Goal: Use online tool/utility: Utilize a website feature to perform a specific function

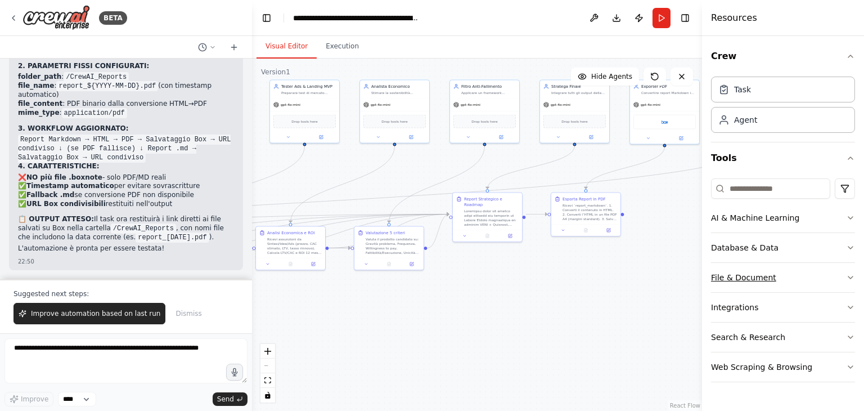
click at [754, 273] on div "File & Document" at bounding box center [743, 277] width 65 height 11
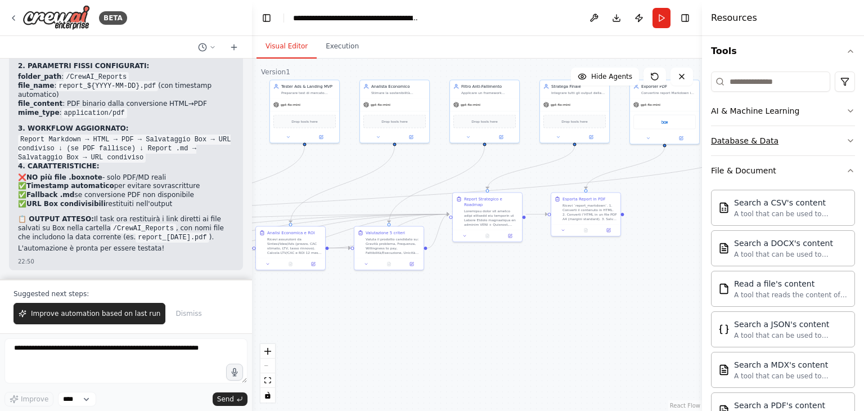
scroll to position [94, 0]
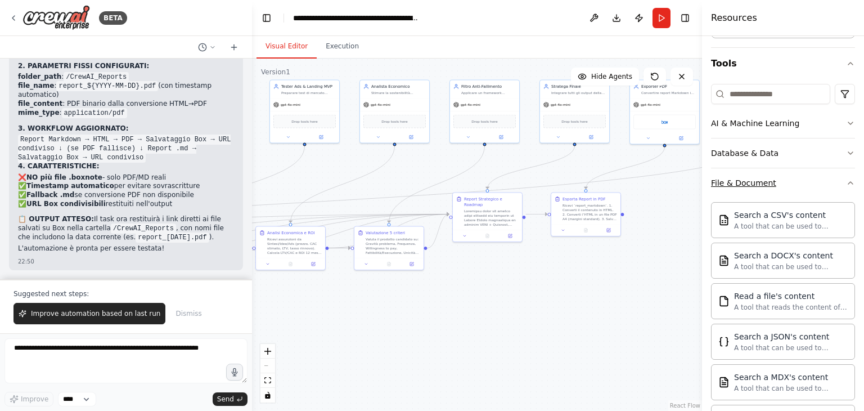
click at [829, 178] on button "File & Document" at bounding box center [783, 182] width 144 height 29
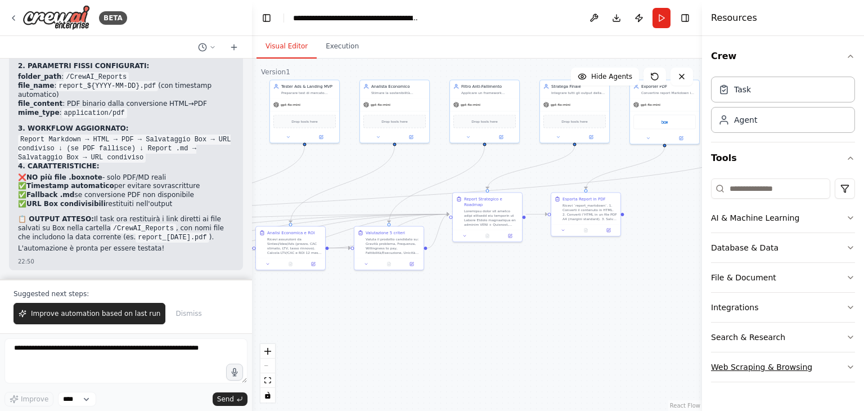
click at [763, 365] on div "Web Scraping & Browsing" at bounding box center [761, 366] width 101 height 11
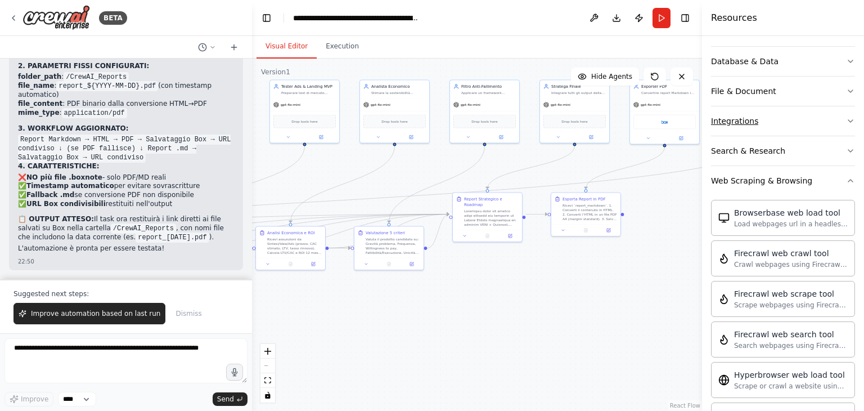
scroll to position [225, 0]
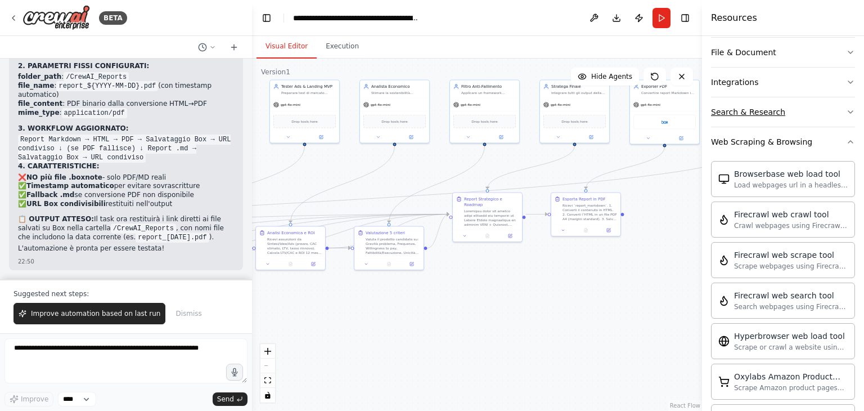
click at [800, 121] on button "Search & Research" at bounding box center [783, 111] width 144 height 29
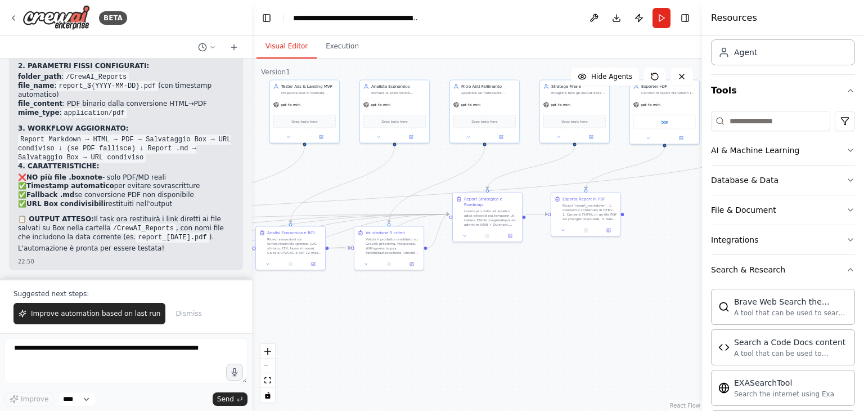
scroll to position [56, 0]
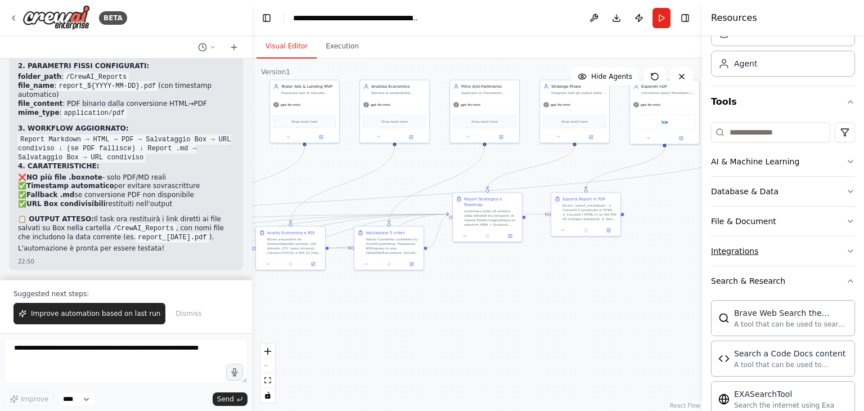
click at [782, 246] on button "Integrations" at bounding box center [783, 250] width 144 height 29
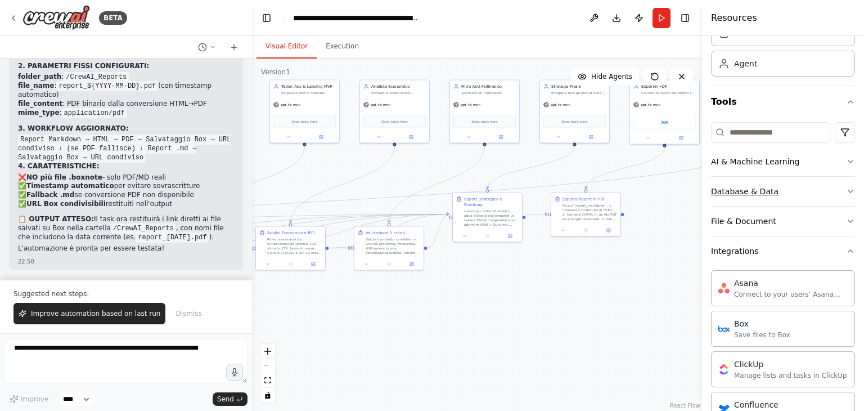
click at [768, 195] on div "Database & Data" at bounding box center [744, 191] width 67 height 11
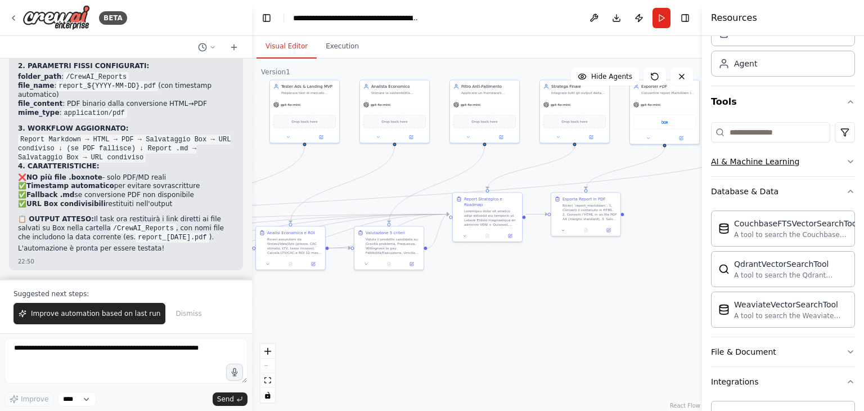
click at [793, 164] on button "AI & Machine Learning" at bounding box center [783, 161] width 144 height 29
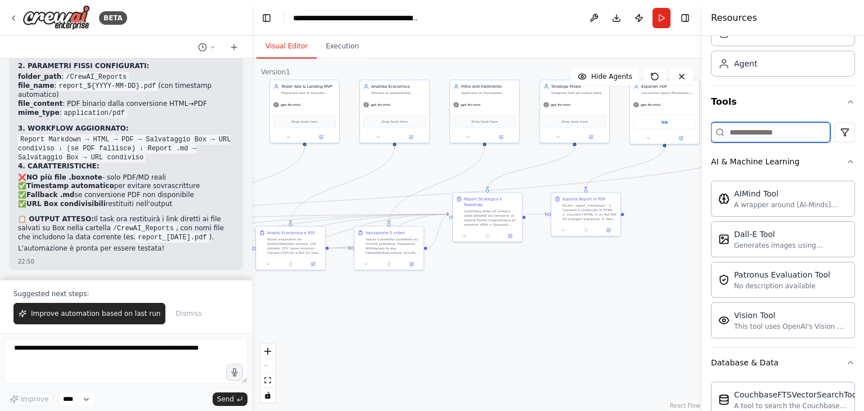
click at [747, 127] on input at bounding box center [770, 132] width 119 height 20
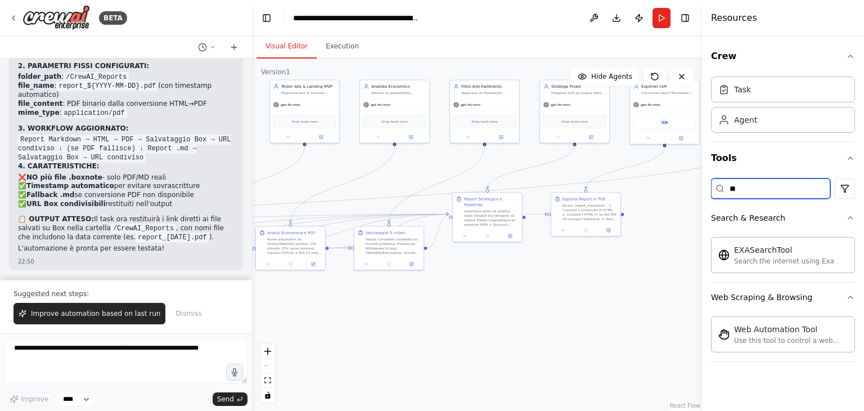
type input "*"
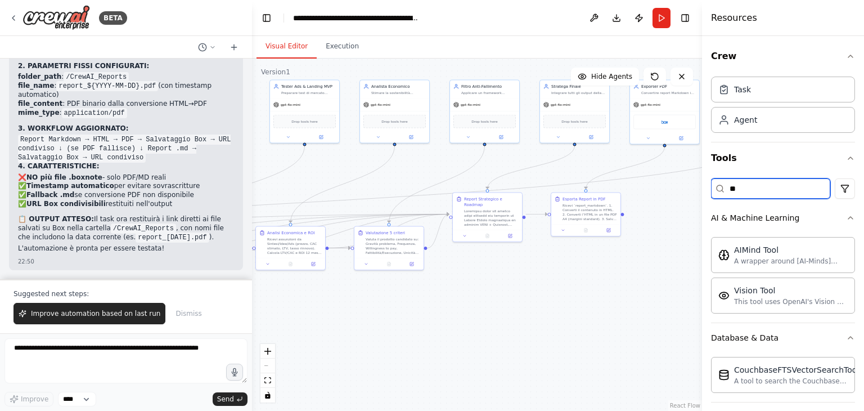
type input "*"
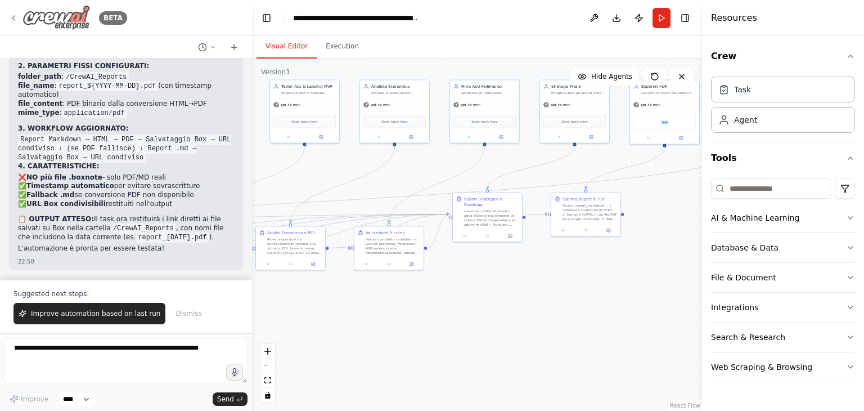
click at [10, 19] on icon at bounding box center [13, 17] width 9 height 9
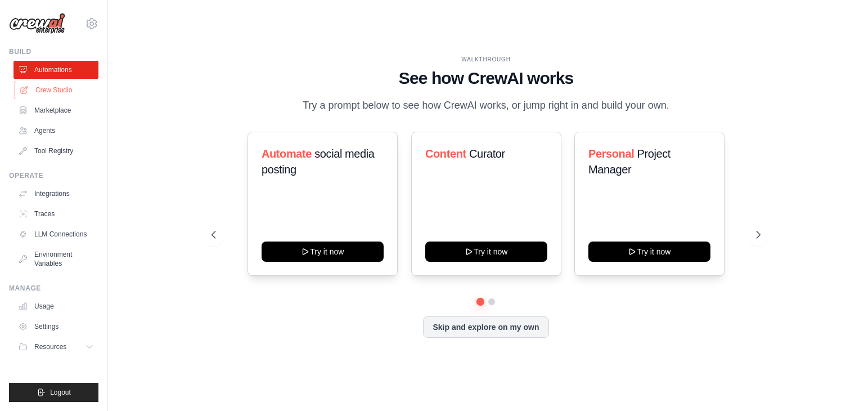
click at [65, 95] on link "Crew Studio" at bounding box center [57, 90] width 85 height 18
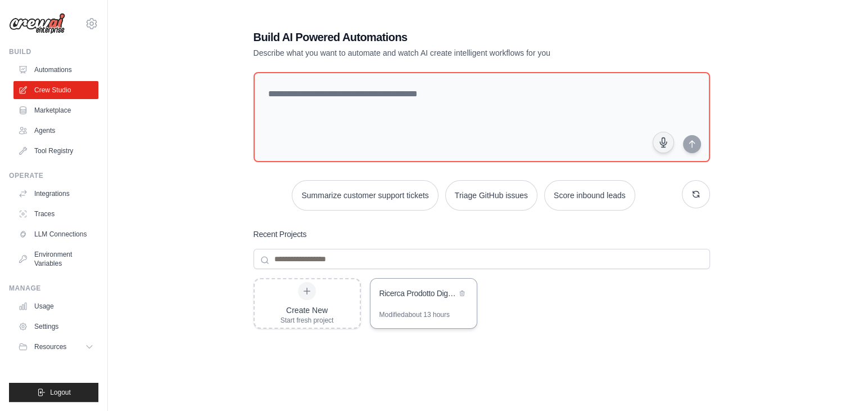
click at [415, 288] on div "Ricerca Prodotto Digitale Vincente - Estrattore Insight 4.0" at bounding box center [418, 292] width 77 height 11
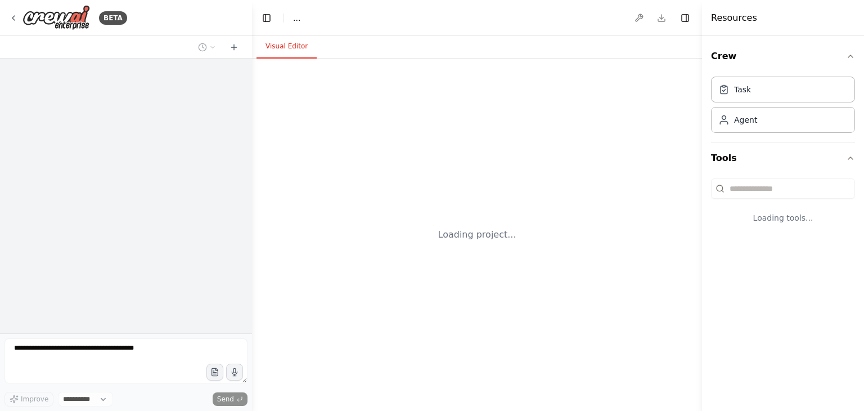
select select "****"
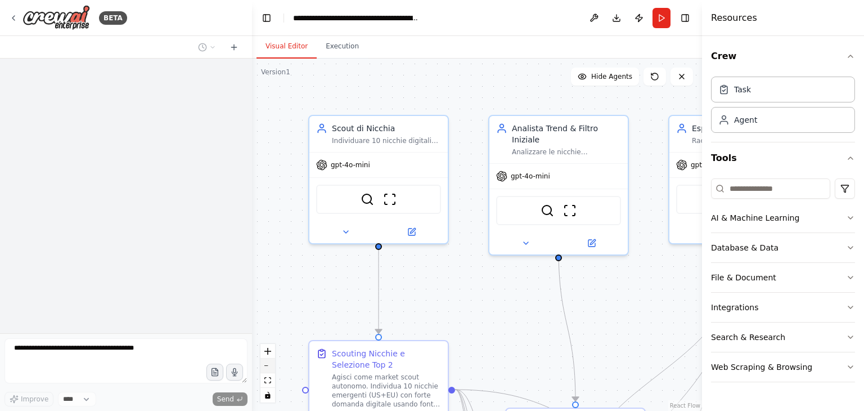
click at [268, 366] on button "zoom out" at bounding box center [267, 365] width 15 height 15
click at [269, 366] on button "zoom out" at bounding box center [267, 365] width 15 height 15
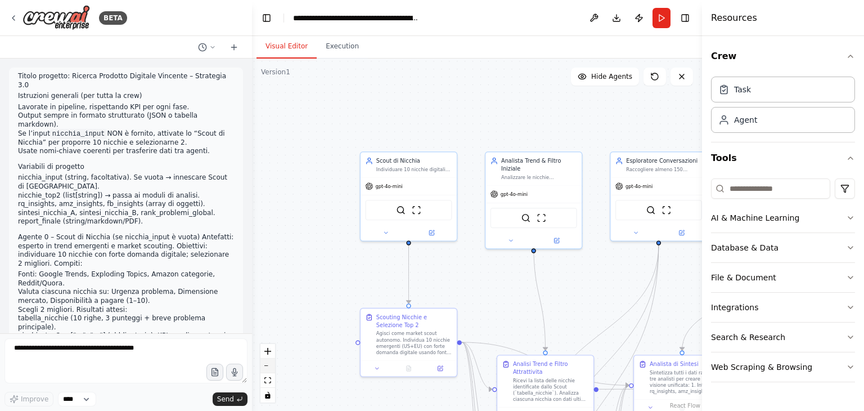
click at [269, 366] on button "zoom out" at bounding box center [267, 365] width 15 height 15
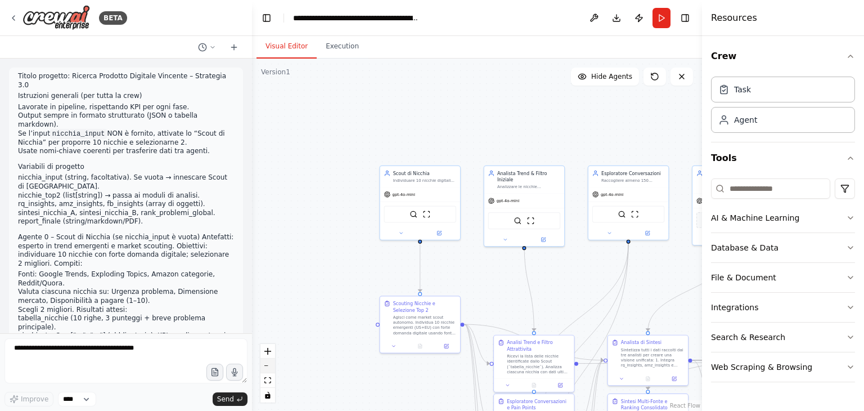
click at [269, 366] on button "zoom out" at bounding box center [267, 365] width 15 height 15
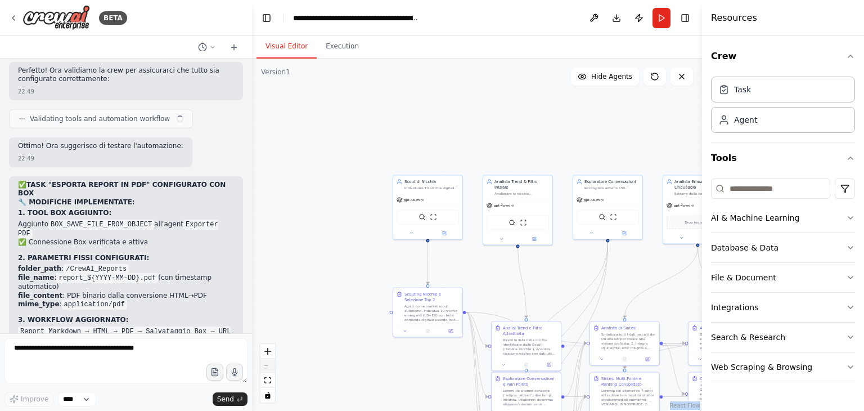
click at [269, 366] on div "React Flow controls" at bounding box center [267, 373] width 15 height 58
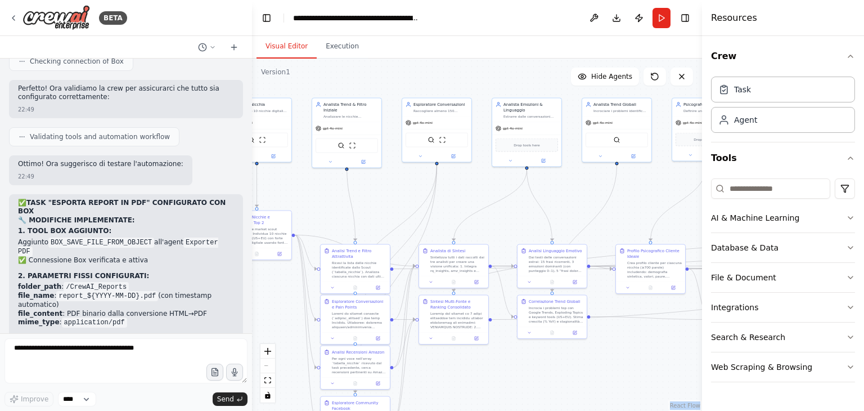
drag, startPoint x: 369, startPoint y: 318, endPoint x: 198, endPoint y: 241, distance: 187.5
click at [198, 241] on div "BETA Titolo progetto: Ricerca Prodotto Digitale Vincente – Strategia 3.0 Istruz…" at bounding box center [432, 205] width 864 height 411
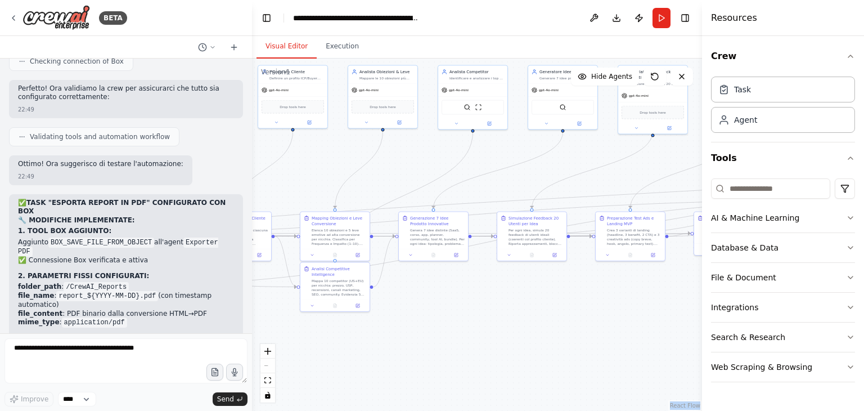
drag, startPoint x: 643, startPoint y: 351, endPoint x: 229, endPoint y: 319, distance: 415.7
click at [229, 319] on div "BETA Titolo progetto: Ricerca Prodotto Digitale Vincente – Strategia 3.0 Istruz…" at bounding box center [432, 205] width 864 height 411
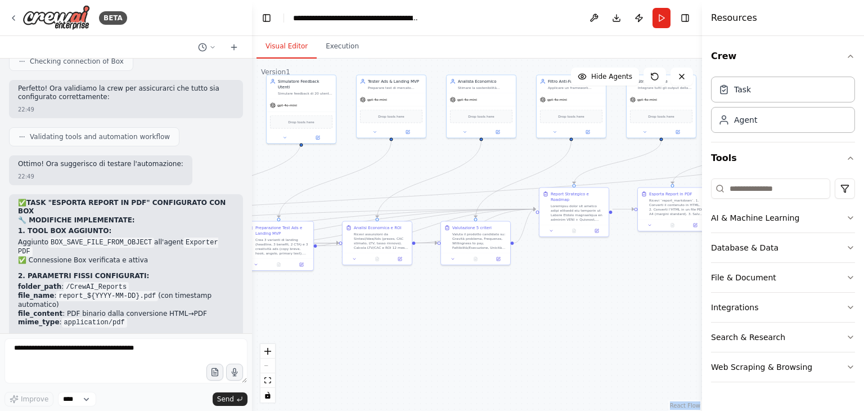
drag, startPoint x: 625, startPoint y: 309, endPoint x: 274, endPoint y: 318, distance: 351.0
click at [274, 318] on div ".deletable-edge-delete-btn { width: 20px; height: 20px; border: 0px solid #ffff…" at bounding box center [477, 234] width 450 height 352
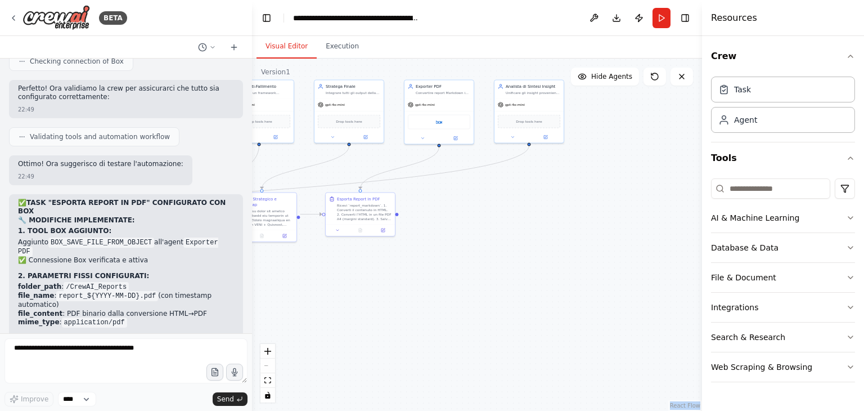
drag, startPoint x: 592, startPoint y: 310, endPoint x: 279, endPoint y: 315, distance: 312.2
click at [279, 315] on div ".deletable-edge-delete-btn { width: 20px; height: 20px; border: 0px solid #ffff…" at bounding box center [477, 234] width 450 height 352
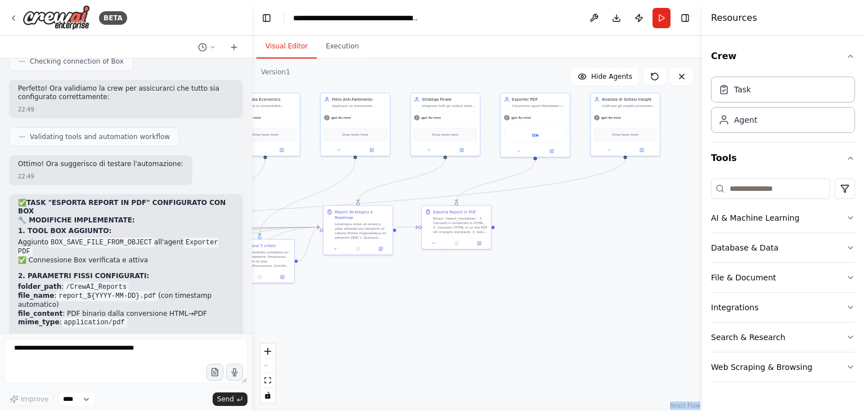
drag, startPoint x: 351, startPoint y: 297, endPoint x: 448, endPoint y: 310, distance: 97.0
click at [448, 310] on div ".deletable-edge-delete-btn { width: 20px; height: 20px; border: 0px solid #ffff…" at bounding box center [477, 234] width 450 height 352
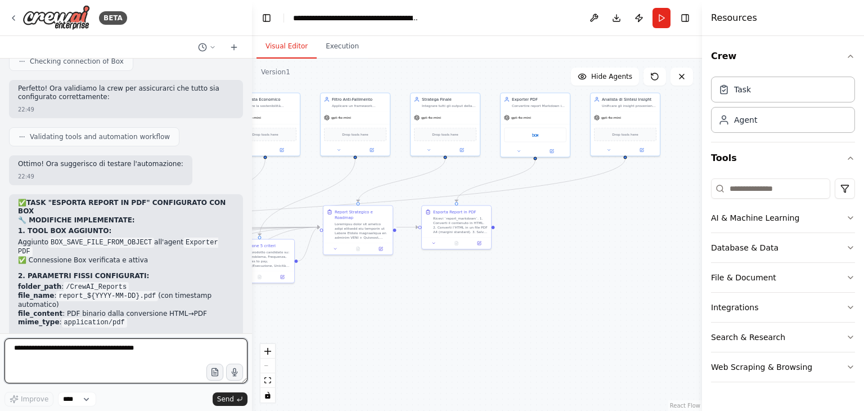
click at [34, 355] on textarea at bounding box center [125, 360] width 243 height 45
paste textarea "**********"
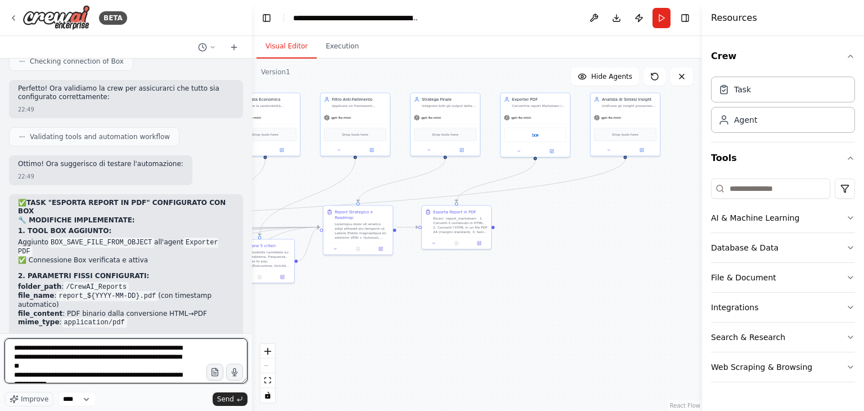
scroll to position [41, 0]
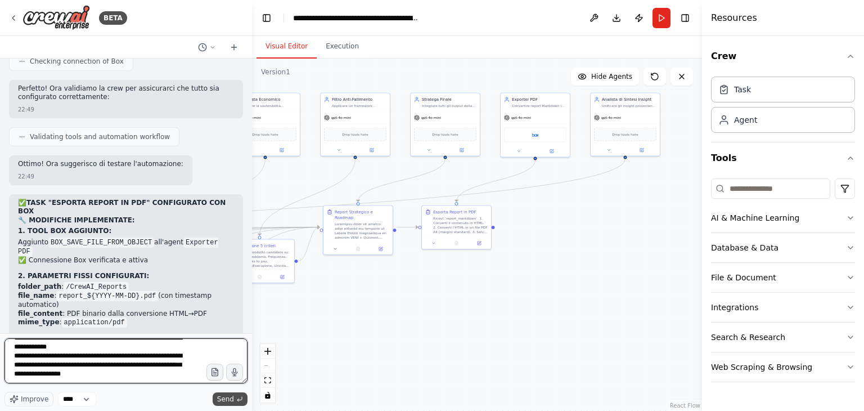
type textarea "**********"
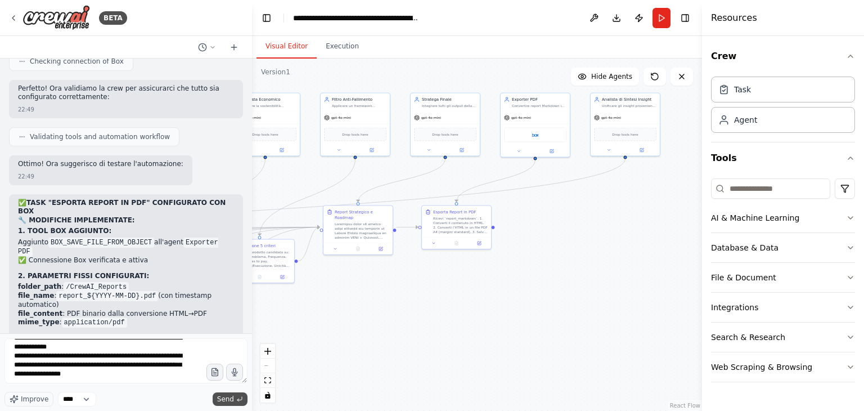
click at [235, 398] on button "Send" at bounding box center [230, 398] width 35 height 13
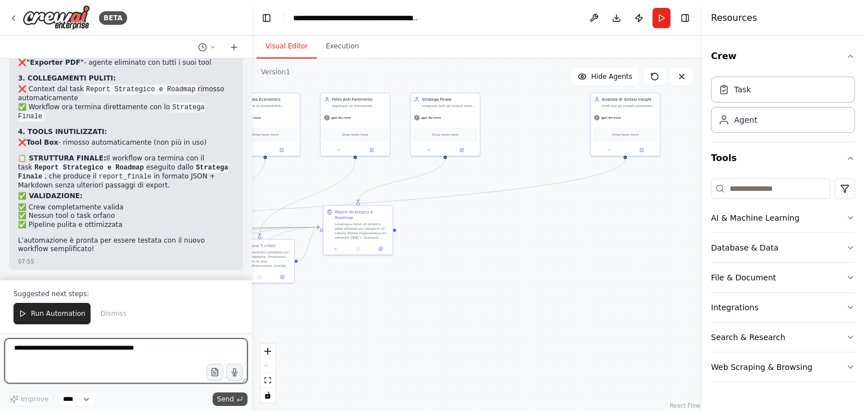
scroll to position [19525, 0]
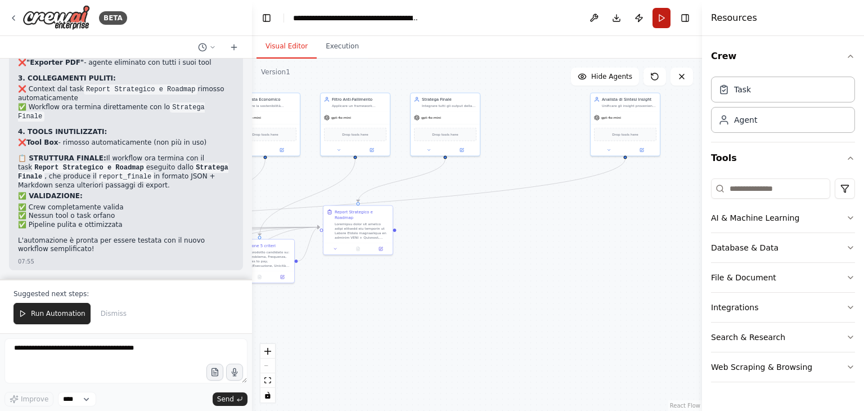
click at [660, 17] on button "Run" at bounding box center [661, 18] width 18 height 20
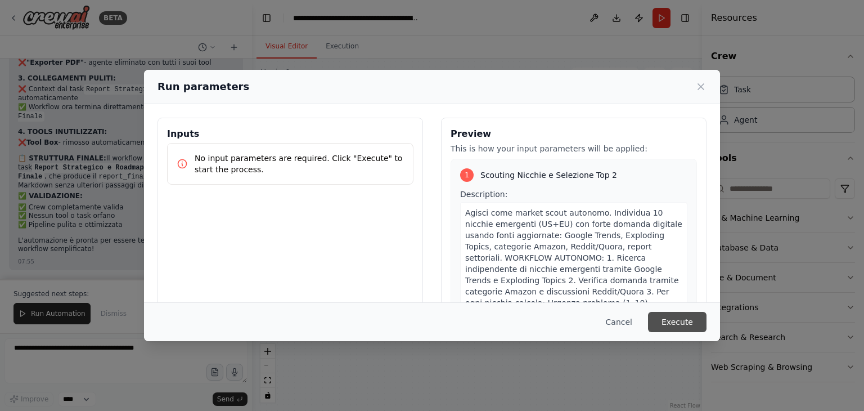
click at [675, 318] on button "Execute" at bounding box center [677, 322] width 58 height 20
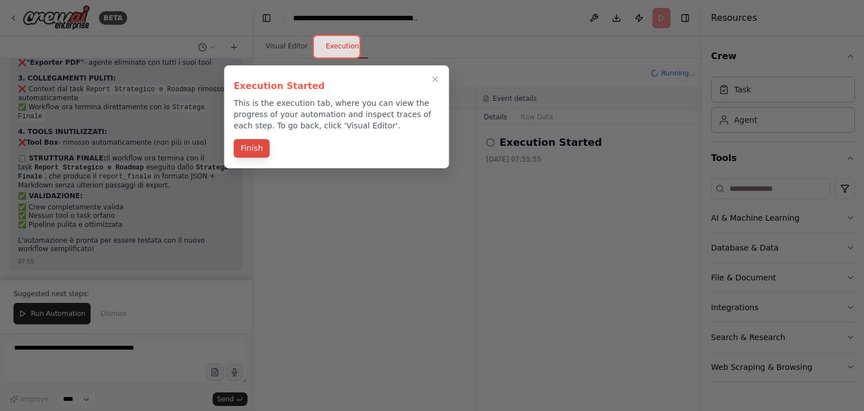
click at [250, 149] on button "Finish" at bounding box center [251, 148] width 36 height 19
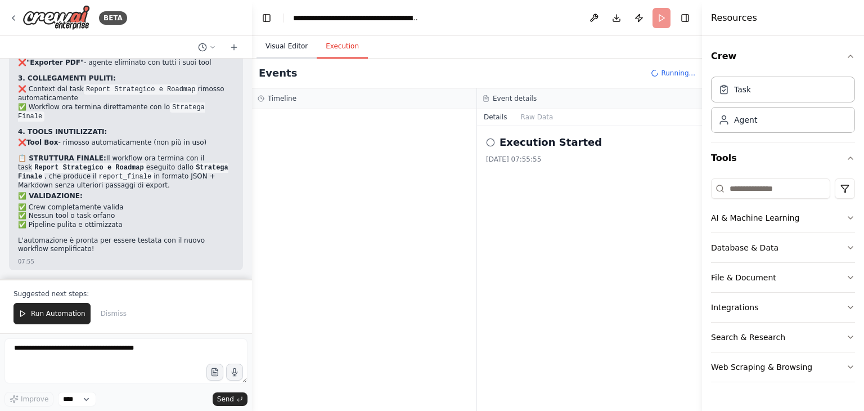
click at [286, 44] on button "Visual Editor" at bounding box center [286, 47] width 60 height 24
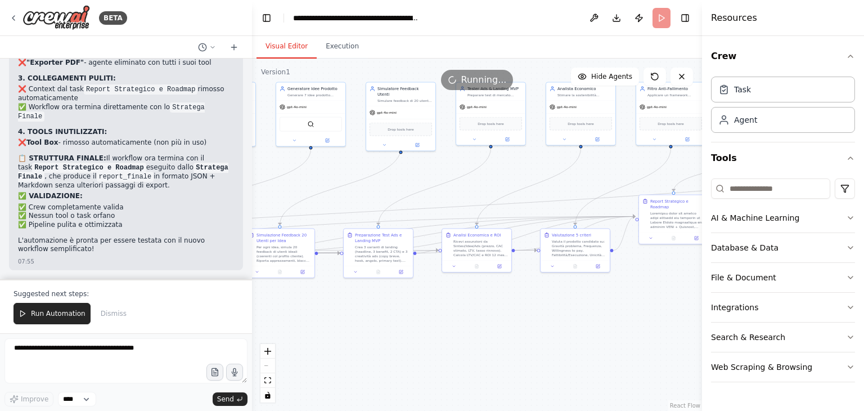
drag, startPoint x: 363, startPoint y: 337, endPoint x: 678, endPoint y: 327, distance: 315.7
click at [678, 327] on div ".deletable-edge-delete-btn { width: 20px; height: 20px; border: 0px solid #ffff…" at bounding box center [477, 234] width 450 height 352
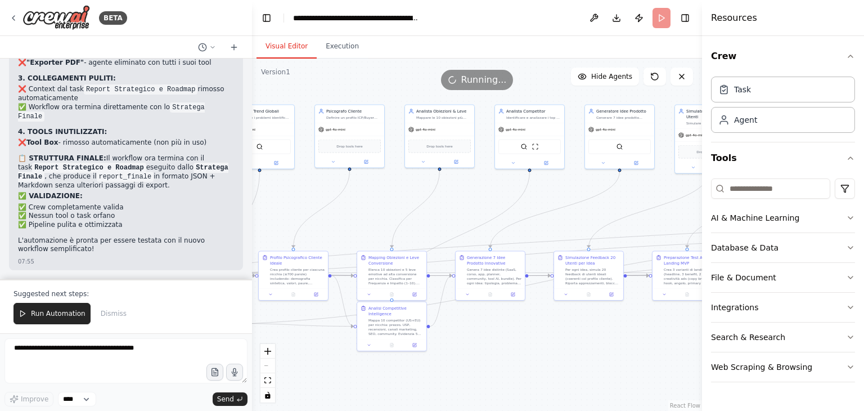
drag, startPoint x: 360, startPoint y: 322, endPoint x: 669, endPoint y: 345, distance: 309.6
click at [669, 345] on div ".deletable-edge-delete-btn { width: 20px; height: 20px; border: 0px solid #ffff…" at bounding box center [477, 234] width 450 height 352
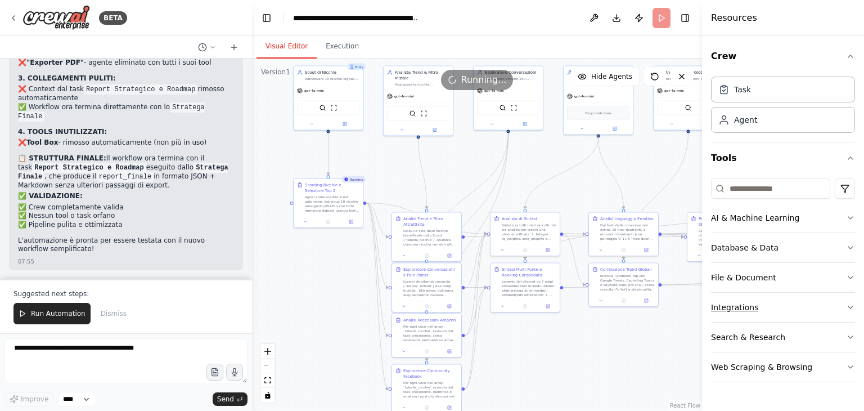
drag, startPoint x: 298, startPoint y: 347, endPoint x: 727, endPoint y: 308, distance: 430.3
click at [727, 308] on div "BETA Titolo progetto: Ricerca Prodotto Digitale Vincente – Strategia 3.0 Istruz…" at bounding box center [432, 205] width 864 height 411
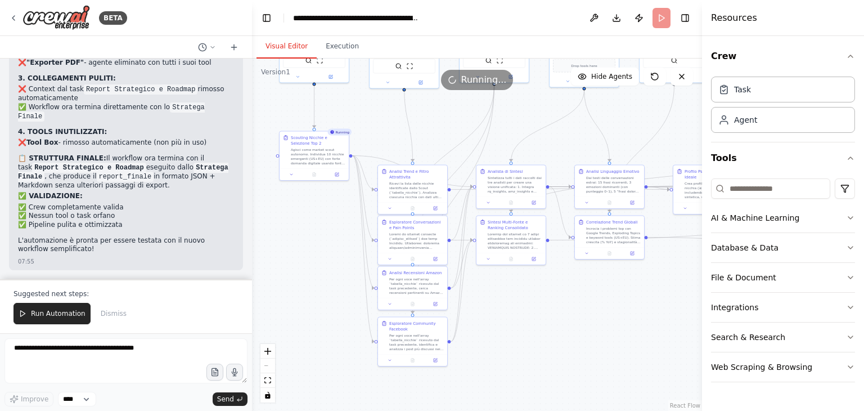
drag, startPoint x: 354, startPoint y: 308, endPoint x: 340, endPoint y: 261, distance: 49.3
click at [340, 261] on div ".deletable-edge-delete-btn { width: 20px; height: 20px; border: 0px solid #ffff…" at bounding box center [477, 234] width 450 height 352
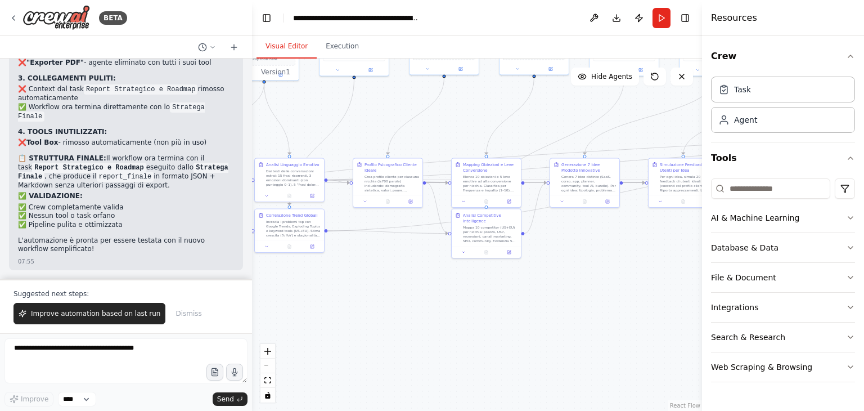
drag, startPoint x: 614, startPoint y: 319, endPoint x: 294, endPoint y: 313, distance: 320.0
click at [294, 313] on div ".deletable-edge-delete-btn { width: 20px; height: 20px; border: 0px solid #ffff…" at bounding box center [477, 234] width 450 height 352
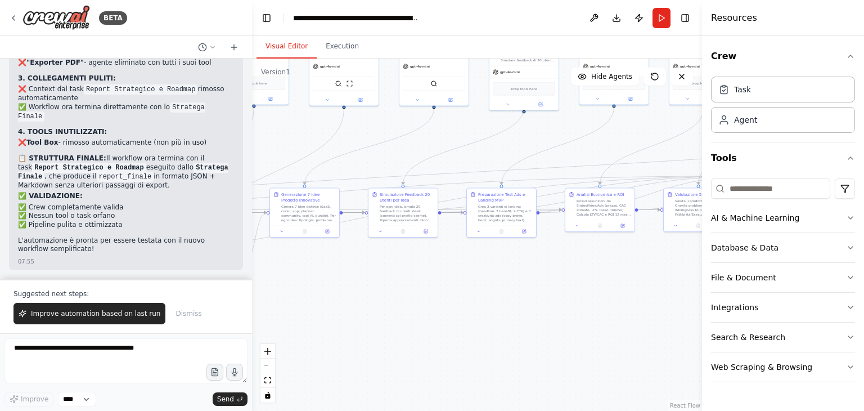
drag, startPoint x: 686, startPoint y: 291, endPoint x: 406, endPoint y: 320, distance: 281.6
click at [406, 320] on div ".deletable-edge-delete-btn { width: 20px; height: 20px; border: 0px solid #ffff…" at bounding box center [477, 234] width 450 height 352
drag, startPoint x: 700, startPoint y: 256, endPoint x: 423, endPoint y: 294, distance: 279.2
click at [423, 294] on div "BETA Titolo progetto: Ricerca Prodotto Digitale Vincente – Strategia 3.0 Istruz…" at bounding box center [432, 205] width 864 height 411
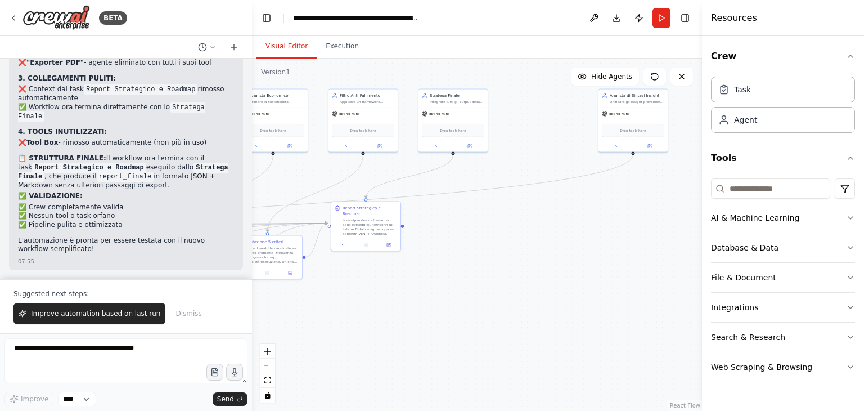
drag, startPoint x: 646, startPoint y: 273, endPoint x: 215, endPoint y: 321, distance: 433.4
click at [215, 321] on div "BETA Titolo progetto: Ricerca Prodotto Digitale Vincente – Strategia 3.0 Istruz…" at bounding box center [432, 205] width 864 height 411
click at [334, 48] on button "Execution" at bounding box center [342, 47] width 51 height 24
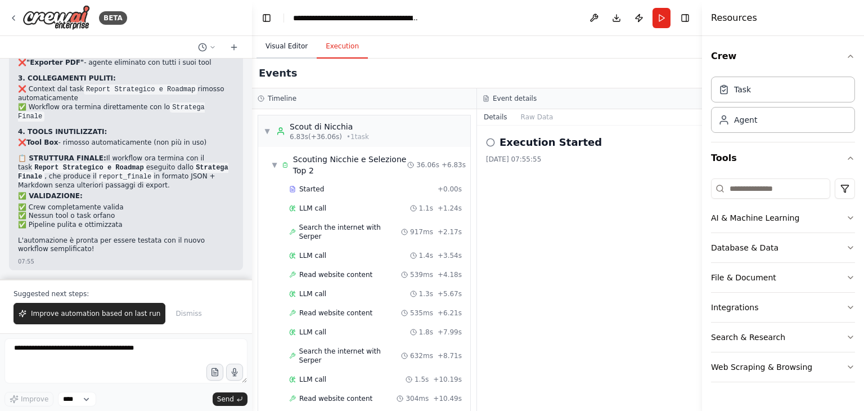
click at [296, 50] on button "Visual Editor" at bounding box center [286, 47] width 60 height 24
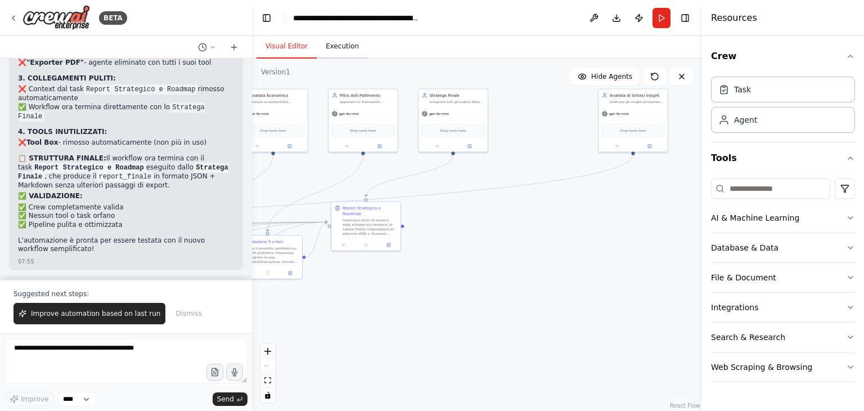
click at [346, 40] on button "Execution" at bounding box center [342, 47] width 51 height 24
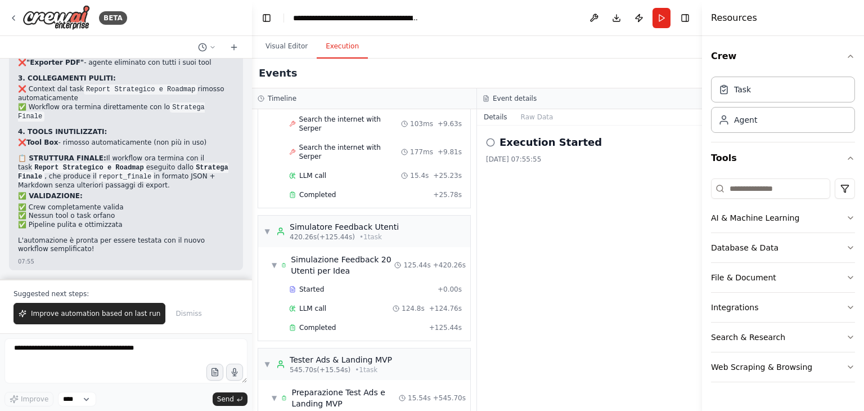
scroll to position [4896, 0]
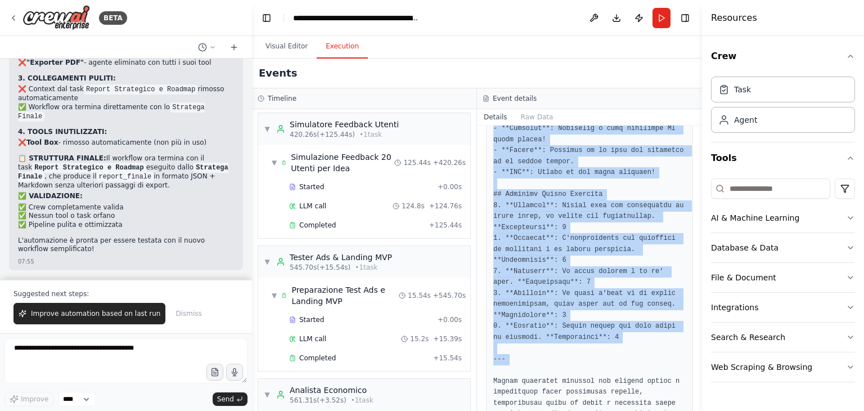
scroll to position [2220, 0]
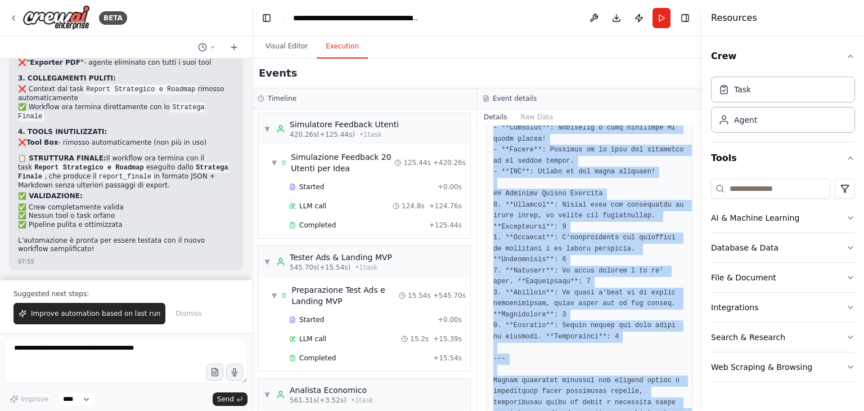
drag, startPoint x: 491, startPoint y: 201, endPoint x: 606, endPoint y: 380, distance: 212.0
click at [606, 380] on div "Completed [DATE] 08:06:06 Description Output" at bounding box center [589, 267] width 225 height 285
copy div "Integrare tutti gli output della pipeline per produrre un Report Finale dettagl…"
